Goal: Task Accomplishment & Management: Manage account settings

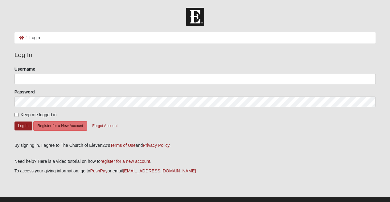
click at [69, 36] on ol "Login" at bounding box center [194, 37] width 361 height 11
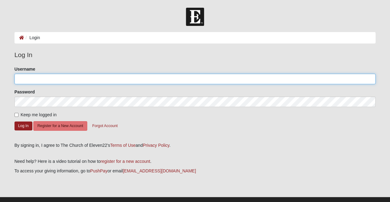
type input "ASmith0527"
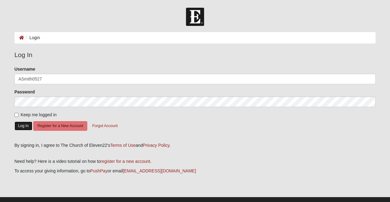
click at [23, 126] on button "Log In" at bounding box center [23, 125] width 18 height 9
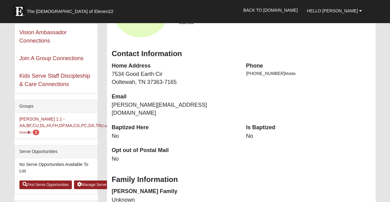
scroll to position [92, 0]
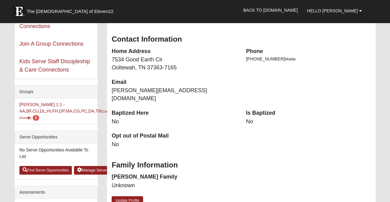
click at [72, 107] on li "[PERSON_NAME] 1:1 -AA,BF,CU,DL,HI,FH,DP,MA,CG,PC,DA,TR (Care Giver ) 2 CARE Gro…" at bounding box center [56, 111] width 83 height 26
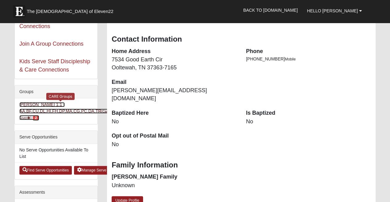
click at [72, 110] on link "Aaron Smith 1:1 -AA,BF,CU,DL,HI,FH,DP,MA,CG,PC,DA,TR (Care Giver ) 2" at bounding box center [64, 111] width 90 height 18
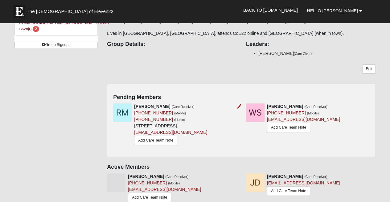
scroll to position [31, 0]
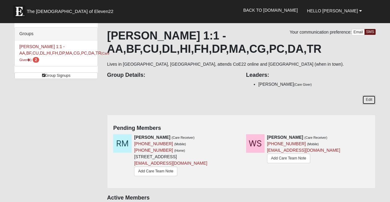
click at [366, 101] on link "Edit" at bounding box center [368, 99] width 13 height 9
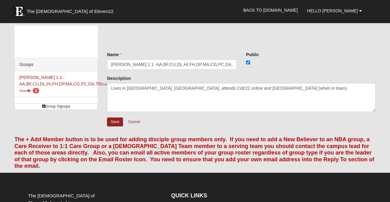
scroll to position [31, 0]
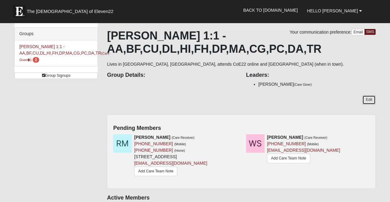
click at [368, 100] on link "Edit" at bounding box center [368, 99] width 13 height 9
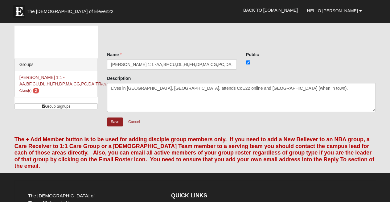
scroll to position [31, 0]
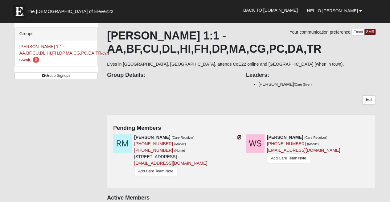
click at [239, 136] on icon at bounding box center [239, 137] width 4 height 4
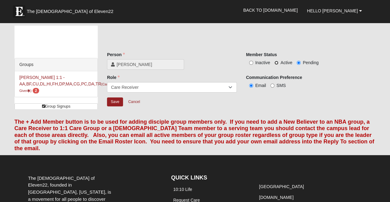
click at [276, 62] on input "Active" at bounding box center [276, 63] width 4 height 4
radio input "true"
click at [117, 102] on input "Save" at bounding box center [115, 101] width 16 height 9
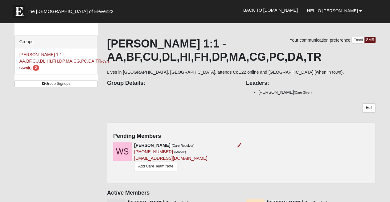
scroll to position [31, 0]
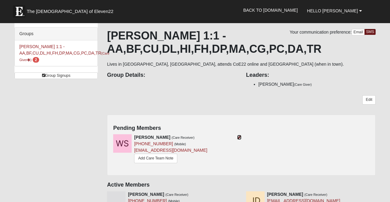
click at [239, 137] on icon at bounding box center [239, 137] width 4 height 4
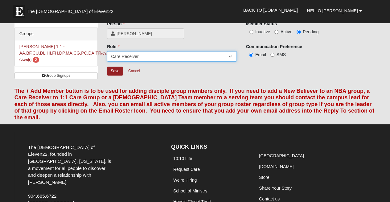
click at [147, 55] on select "Member Leader Care Giver Care Receiver Marriage Mentor Marriage Mentee" at bounding box center [172, 56] width 130 height 10
click at [153, 46] on div "Role Member Leader Care Giver Care Receiver Marriage Mentor Marriage Mentee Rol…" at bounding box center [172, 52] width 130 height 18
click at [284, 31] on span "Active" at bounding box center [286, 31] width 12 height 5
click at [278, 31] on input "Active" at bounding box center [276, 32] width 4 height 4
radio input "true"
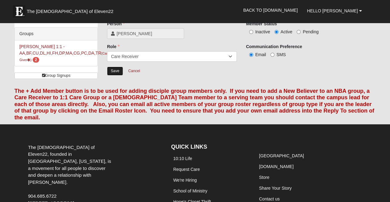
click at [116, 67] on input "Save" at bounding box center [115, 71] width 16 height 9
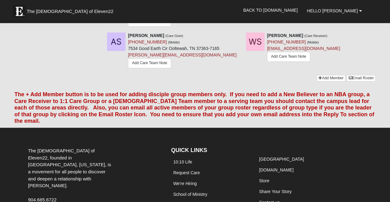
scroll to position [154, 0]
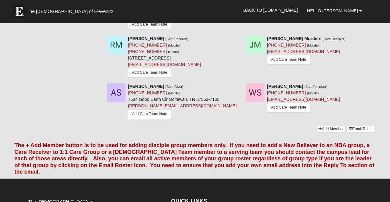
click at [259, 132] on div "Your communication preference: Email SMS [PERSON_NAME] 1:1 -AA,BF,CU,DL,HI,FH,D…" at bounding box center [241, 4] width 278 height 267
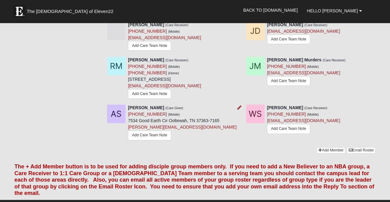
scroll to position [124, 0]
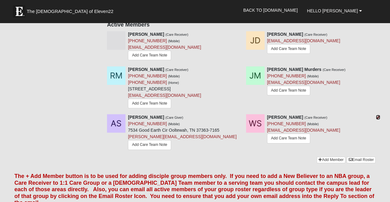
click at [377, 117] on icon at bounding box center [378, 117] width 4 height 4
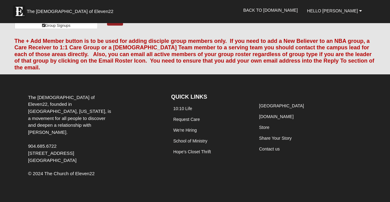
scroll to position [70, 0]
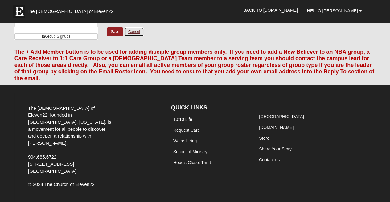
click at [133, 33] on link "Cancel" at bounding box center [134, 32] width 20 height 10
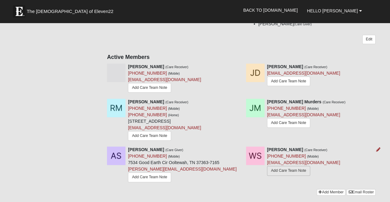
scroll to position [101, 0]
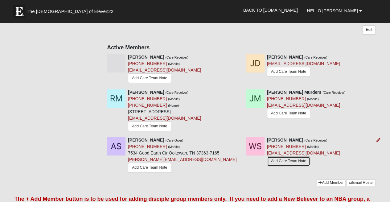
click at [285, 158] on link "Add Care Team Note" at bounding box center [288, 161] width 43 height 10
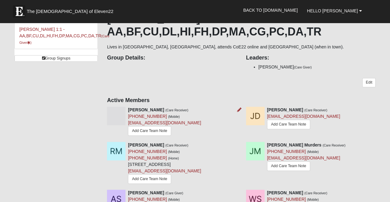
scroll to position [8, 0]
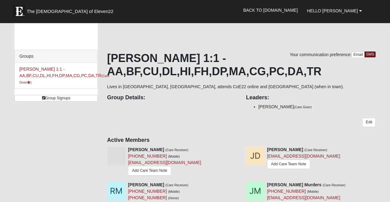
click at [220, 40] on div "Your communication preference: Email SMS [PERSON_NAME] 1:1 -AA,BF,CU,DL,HI,FH,D…" at bounding box center [241, 144] width 268 height 255
